Goal: Transaction & Acquisition: Purchase product/service

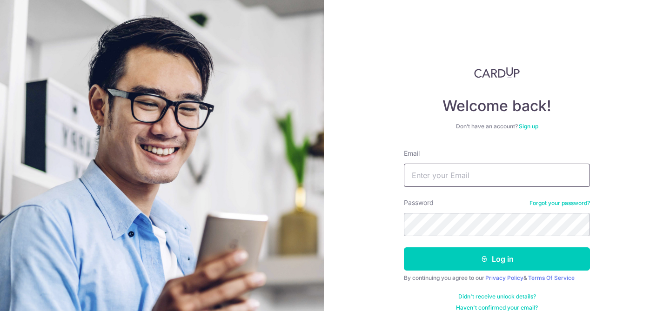
type input "nicol_ngiam@hotmail.com"
click at [432, 175] on input "nicol_ngiam@hotmail.com" at bounding box center [497, 175] width 186 height 23
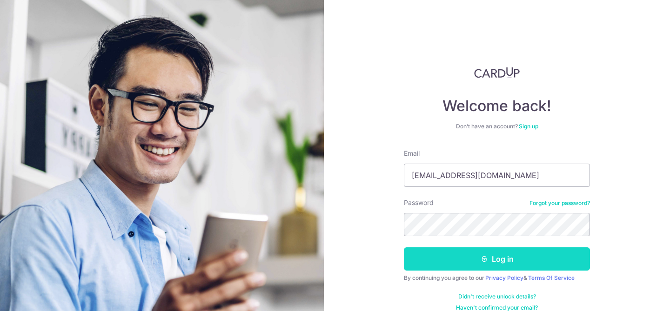
click at [446, 264] on button "Log in" at bounding box center [497, 259] width 186 height 23
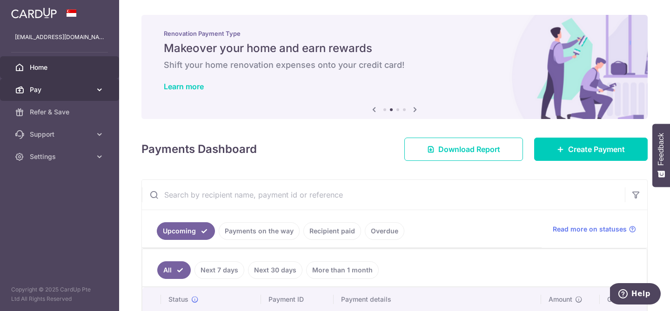
click at [60, 90] on span "Pay" at bounding box center [60, 89] width 61 height 9
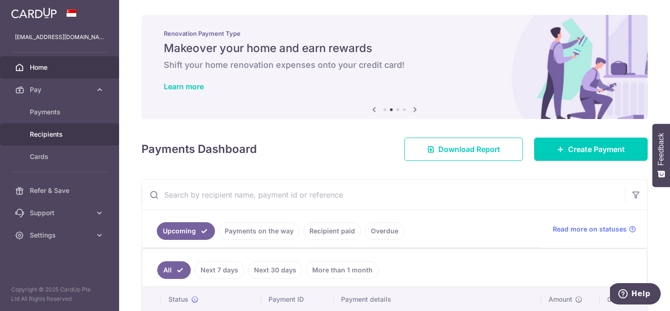
click at [60, 135] on span "Recipients" at bounding box center [60, 134] width 61 height 9
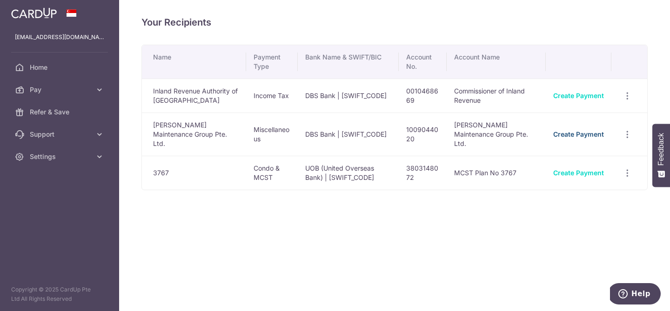
click at [560, 130] on link "Create Payment" at bounding box center [579, 134] width 51 height 8
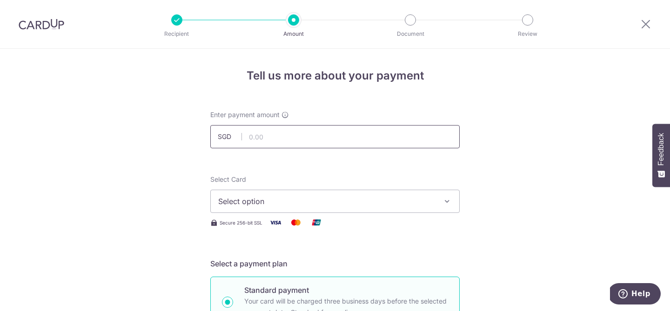
click at [324, 132] on input "text" at bounding box center [335, 136] width 250 height 23
type input "421.00"
click at [290, 197] on span "Select option" at bounding box center [326, 201] width 217 height 11
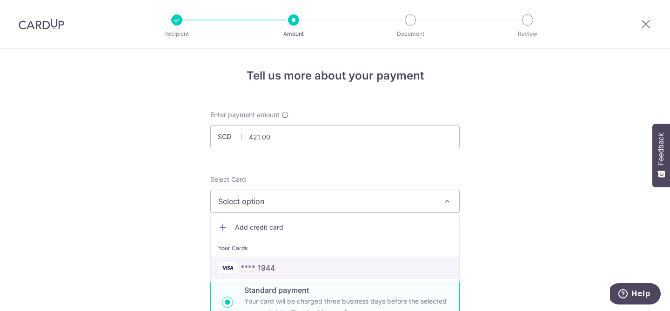
click at [267, 269] on span "**** 1944" at bounding box center [258, 268] width 34 height 11
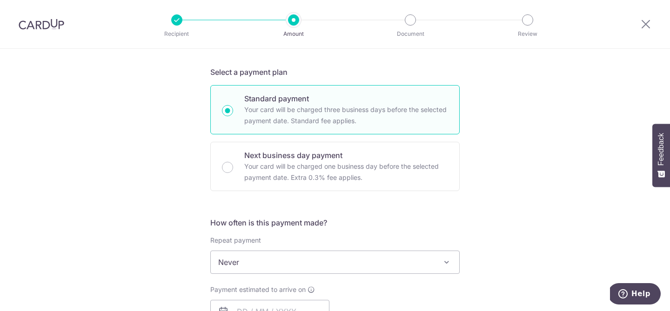
scroll to position [228, 0]
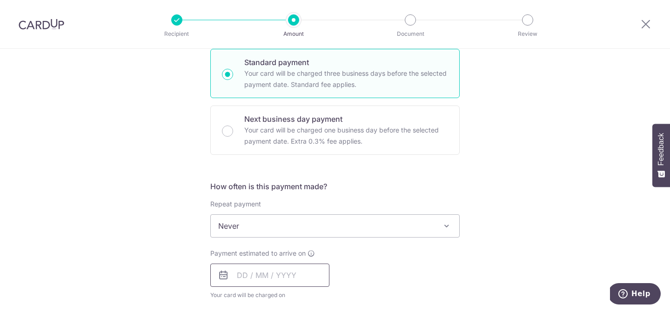
click at [270, 272] on input "text" at bounding box center [269, 275] width 119 height 23
click at [197, 262] on div "Tell us more about your payment Enter payment amount SGD 421.00 421.00 Select C…" at bounding box center [335, 242] width 670 height 842
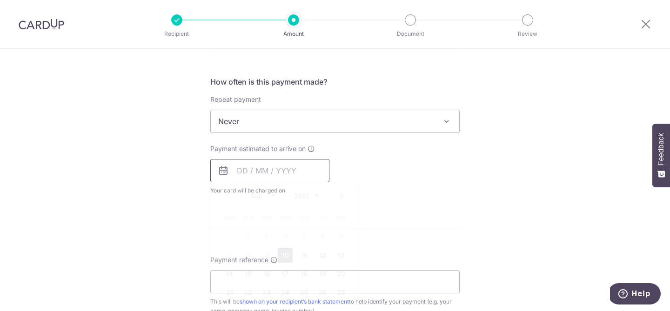
click at [278, 165] on input "text" at bounding box center [269, 170] width 119 height 23
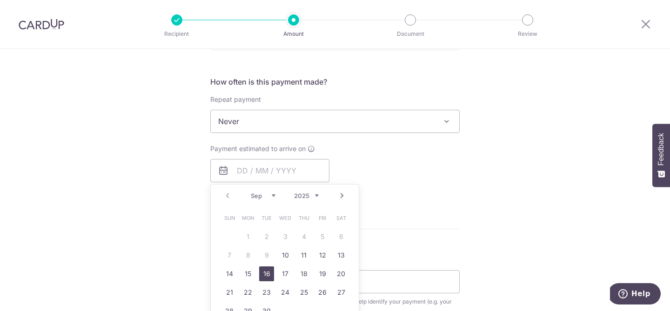
click at [265, 276] on link "16" at bounding box center [266, 274] width 15 height 15
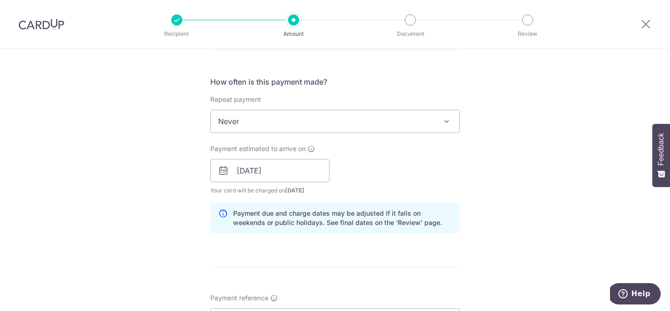
scroll to position [404, 0]
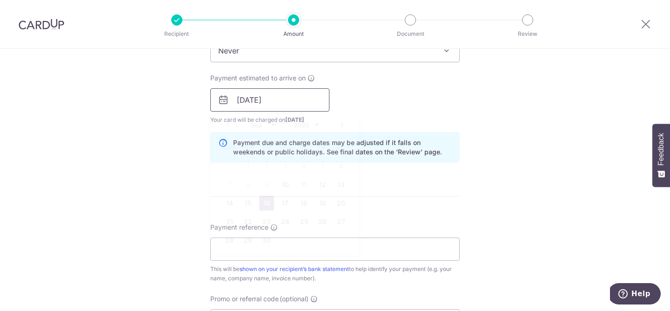
click at [267, 101] on input "16/09/2025" at bounding box center [269, 99] width 119 height 23
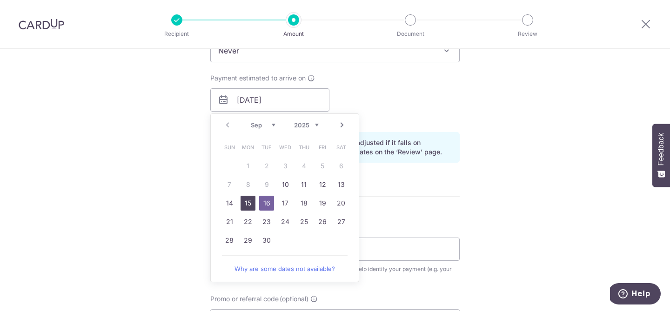
click at [248, 204] on link "15" at bounding box center [248, 203] width 15 height 15
type input "[DATE]"
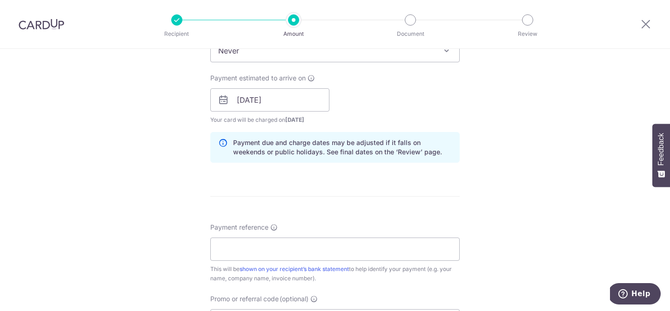
click at [120, 188] on div "Tell us more about your payment Enter payment amount SGD 421.00 421.00 Select C…" at bounding box center [335, 85] width 670 height 880
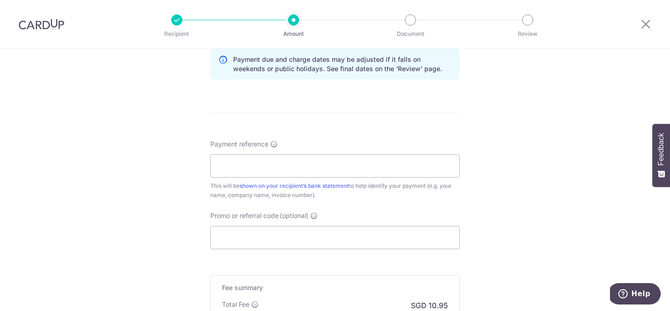
scroll to position [499, 0]
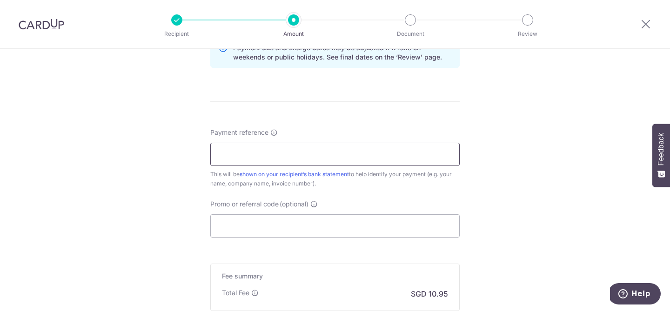
click at [252, 155] on input "Payment reference" at bounding box center [335, 154] width 250 height 23
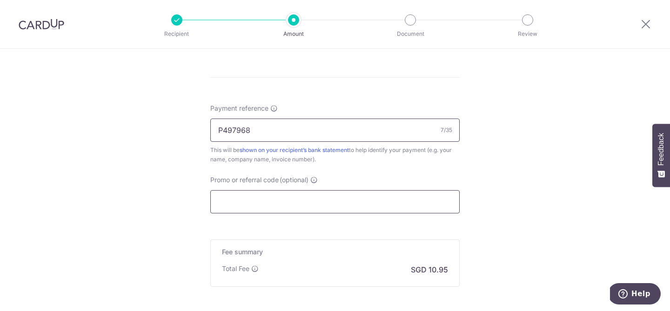
type input "P497968"
click at [248, 203] on input "Promo or referral code (optional)" at bounding box center [335, 201] width 250 height 23
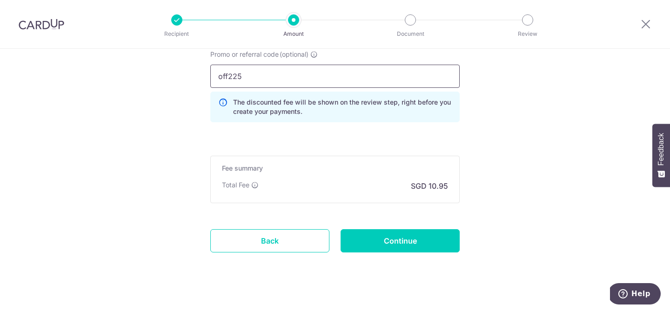
scroll to position [660, 0]
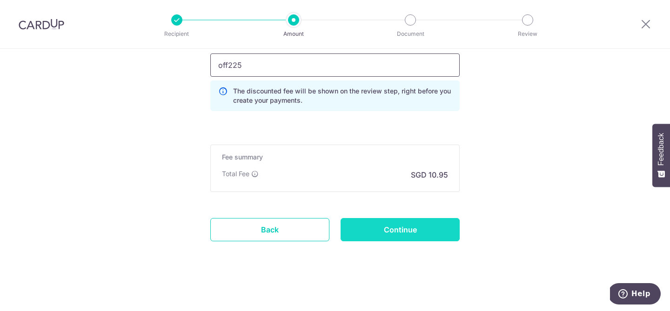
type input "off225"
click at [394, 231] on input "Continue" at bounding box center [400, 229] width 119 height 23
type input "Create Schedule"
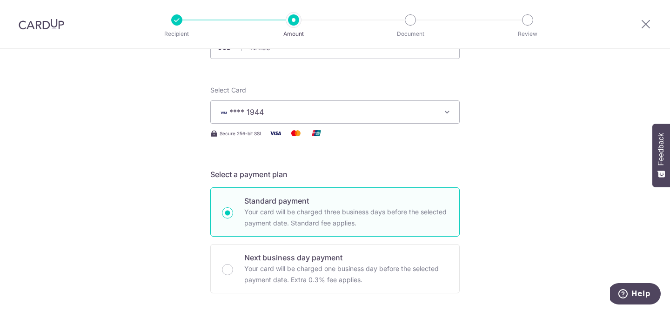
scroll to position [81, 0]
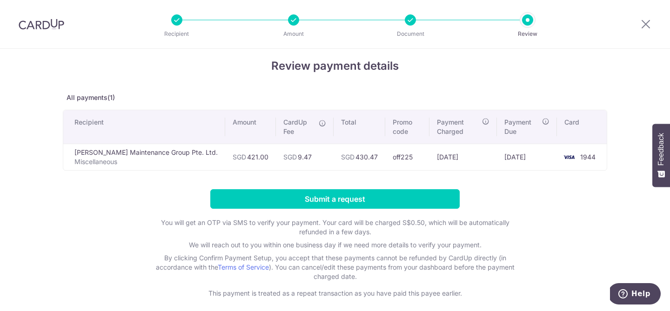
scroll to position [11, 0]
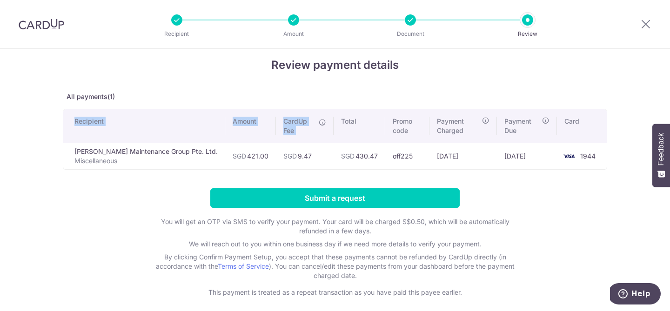
drag, startPoint x: 289, startPoint y: 120, endPoint x: 381, endPoint y: 104, distance: 93.1
click at [381, 104] on div "Review payment details All payments(1) Recipient Amount CardUp Fee Total Promo …" at bounding box center [335, 177] width 545 height 241
click at [441, 157] on td "10/09/2025" at bounding box center [464, 156] width 68 height 27
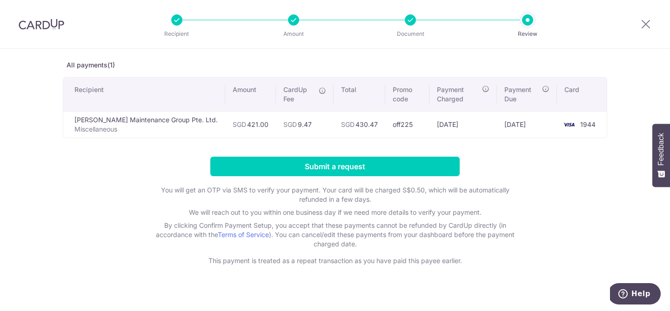
scroll to position [0, 0]
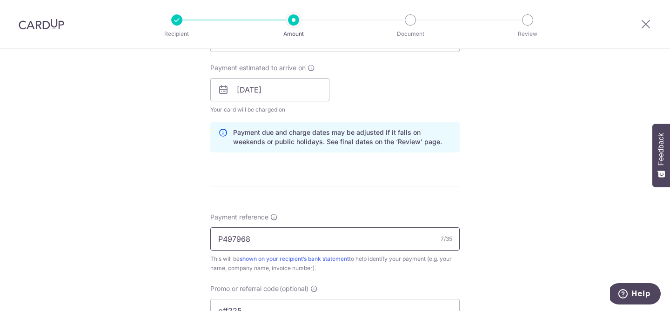
scroll to position [585, 0]
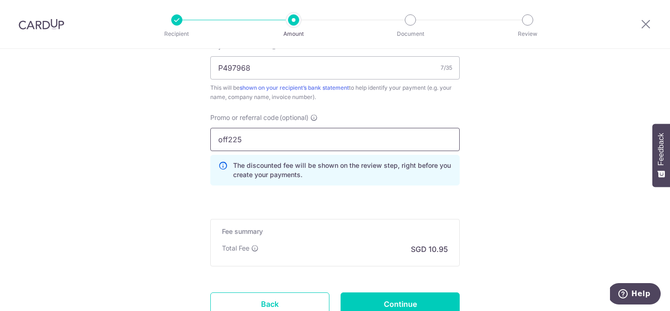
drag, startPoint x: 228, startPoint y: 141, endPoint x: 195, endPoint y: 136, distance: 33.8
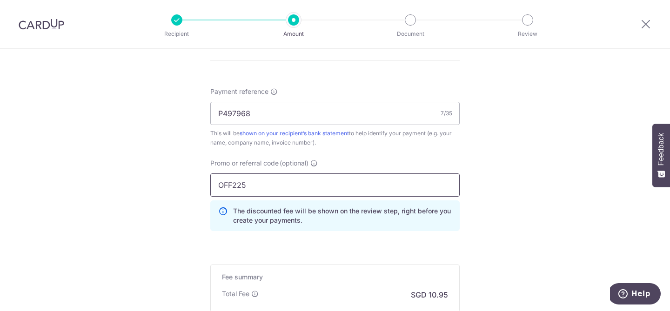
scroll to position [660, 0]
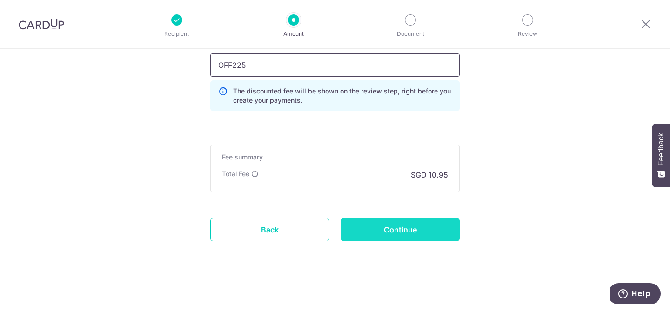
type input "OFF225"
click at [426, 234] on input "Continue" at bounding box center [400, 229] width 119 height 23
type input "Update Schedule"
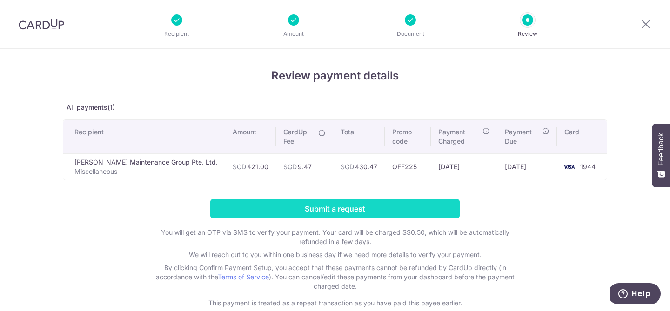
click at [331, 199] on input "Submit a request" at bounding box center [335, 209] width 250 height 20
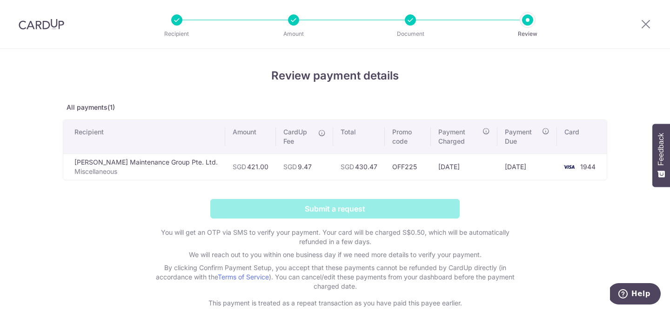
scroll to position [42, 0]
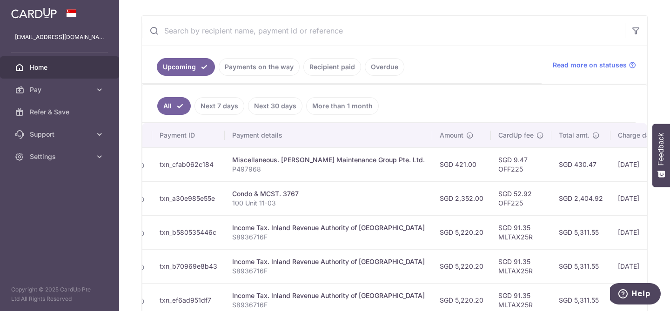
scroll to position [0, 221]
